Goal: Information Seeking & Learning: Stay updated

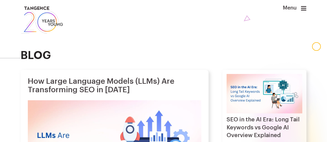
click at [264, 42] on div "blog" at bounding box center [164, 30] width 286 height 61
click at [302, 10] on icon at bounding box center [303, 8] width 5 height 6
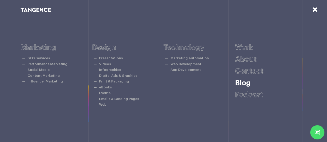
click at [240, 84] on link "Blog" at bounding box center [243, 82] width 16 height 7
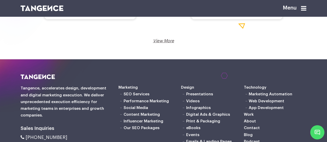
scroll to position [895, 0]
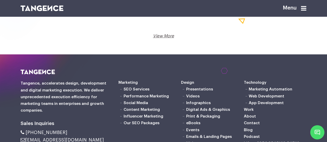
click at [162, 38] on link "View More" at bounding box center [163, 36] width 21 height 4
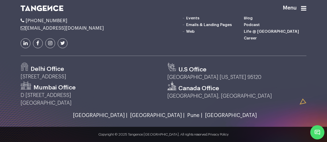
scroll to position [1165, 0]
